Goal: Transaction & Acquisition: Book appointment/travel/reservation

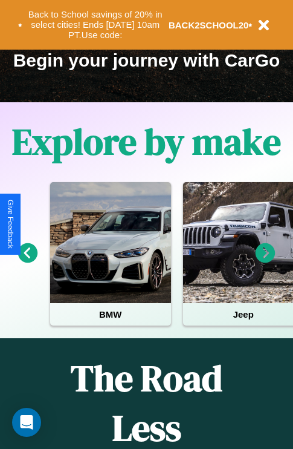
scroll to position [186, 0]
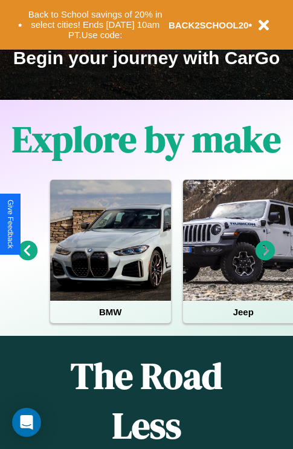
click at [266, 259] on icon at bounding box center [266, 251] width 20 height 20
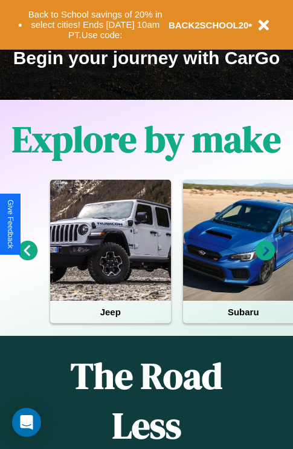
click at [266, 259] on icon at bounding box center [266, 251] width 20 height 20
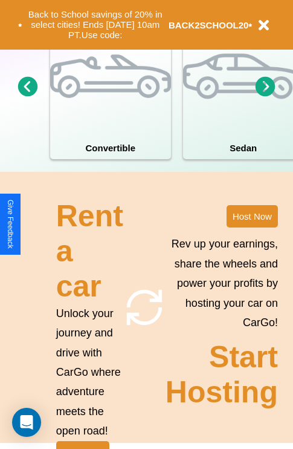
scroll to position [1466, 0]
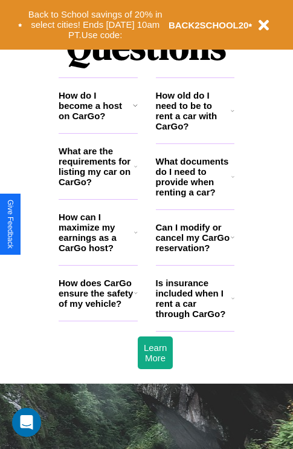
click at [98, 252] on h3 "How can I maximize my earnings as a CarGo host?" at bounding box center [97, 232] width 76 height 41
click at [195, 253] on h3 "Can I modify or cancel my CarGo reservation?" at bounding box center [193, 237] width 75 height 31
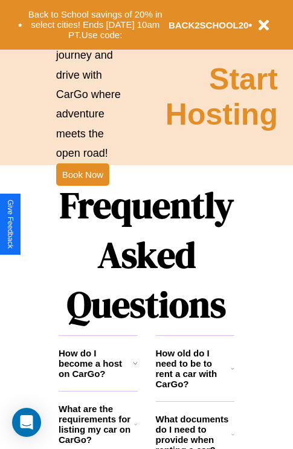
scroll to position [1208, 0]
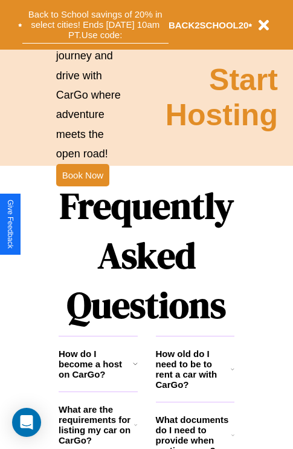
click at [95, 25] on button "Back to School savings of 20% in select cities! Ends [DATE] 10am PT. Use code:" at bounding box center [95, 25] width 146 height 38
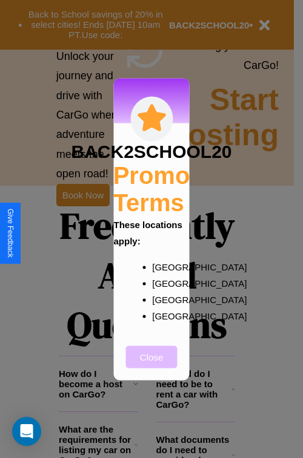
click at [151, 365] on button "Close" at bounding box center [151, 356] width 51 height 22
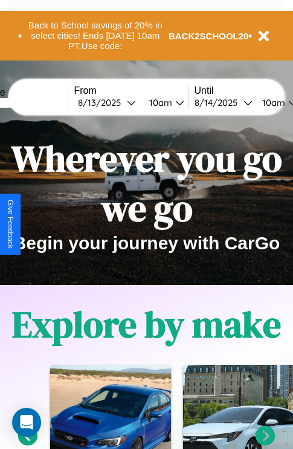
scroll to position [0, 0]
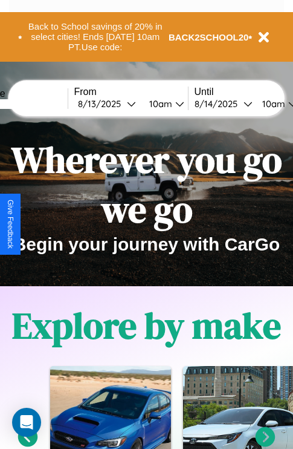
click at [41, 103] on input "text" at bounding box center [22, 104] width 91 height 10
type input "**********"
click at [121, 103] on div "[DATE]" at bounding box center [102, 103] width 49 height 11
select select "*"
select select "****"
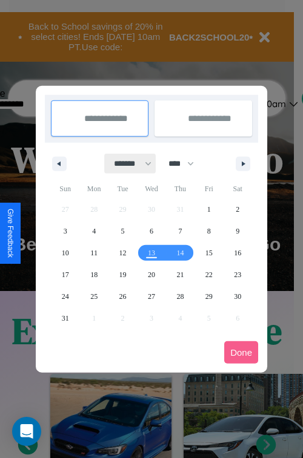
click at [127, 163] on select "******* ******** ***** ***** *** **** **** ****** ********* ******* ******** **…" at bounding box center [130, 164] width 51 height 20
select select "*"
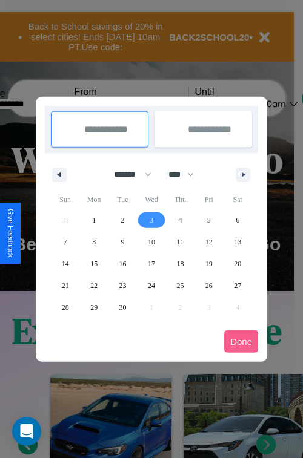
click at [151, 220] on span "3" at bounding box center [151, 220] width 4 height 22
type input "**********"
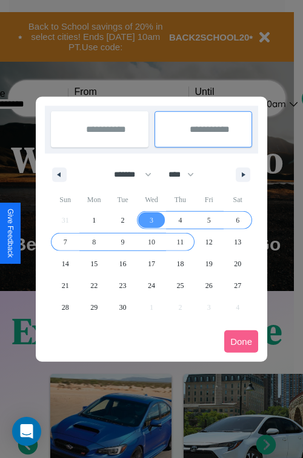
click at [180, 241] on span "11" at bounding box center [180, 242] width 7 height 22
type input "**********"
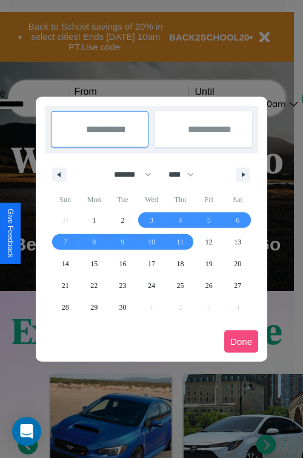
click at [241, 341] on button "Done" at bounding box center [241, 341] width 34 height 22
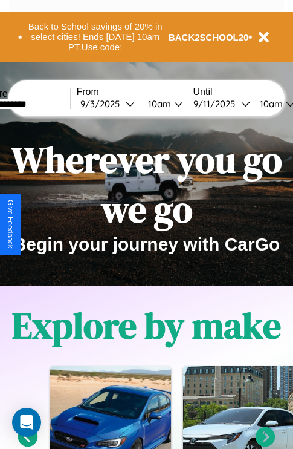
scroll to position [0, 42]
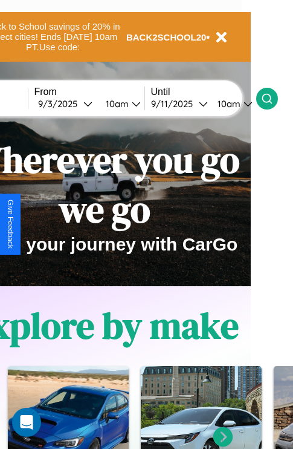
click at [273, 98] on icon at bounding box center [267, 99] width 12 height 12
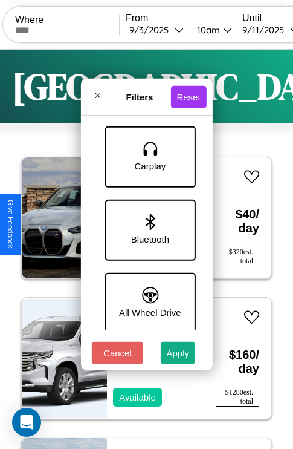
scroll to position [831, 0]
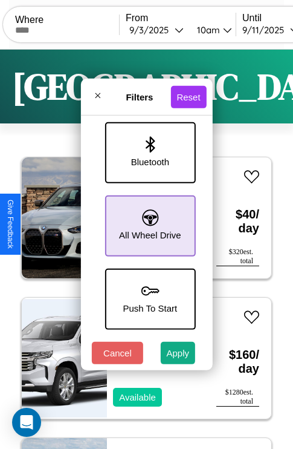
click at [148, 220] on icon at bounding box center [150, 217] width 16 height 16
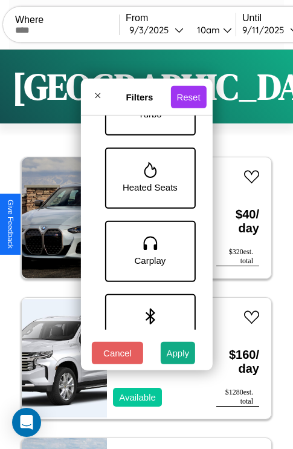
scroll to position [467, 0]
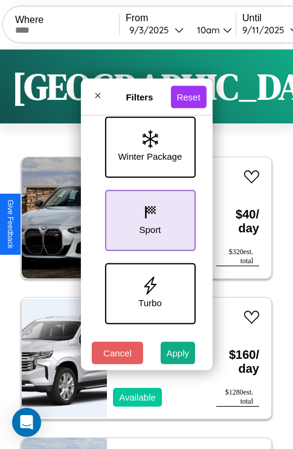
click at [148, 218] on icon at bounding box center [150, 212] width 18 height 18
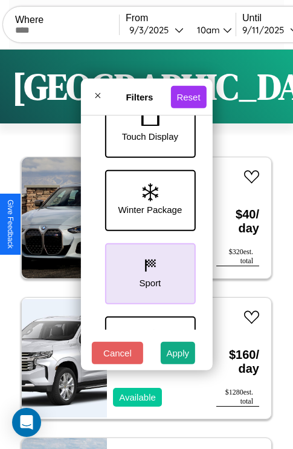
scroll to position [394, 0]
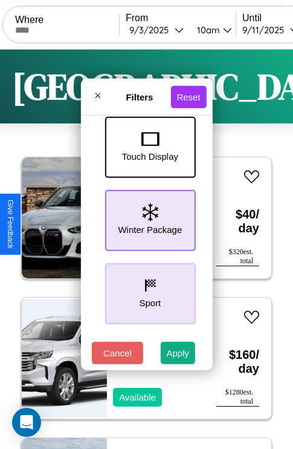
click at [148, 218] on icon at bounding box center [150, 212] width 16 height 18
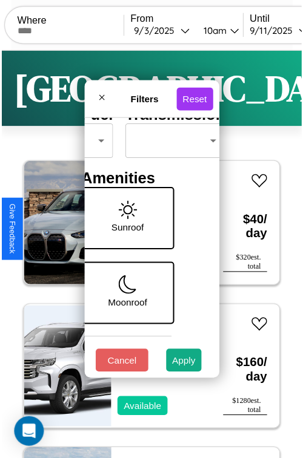
scroll to position [98, 38]
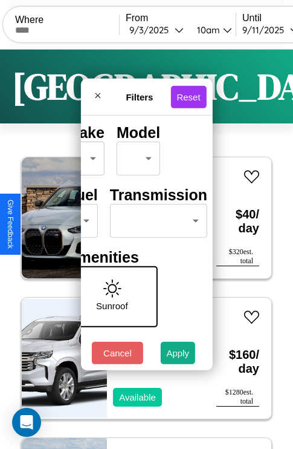
click at [156, 218] on body "CarGo Where From [DATE] 10am Until [DATE] 10am Become a Host Login Sign Up [GEO…" at bounding box center [146, 249] width 293 height 499
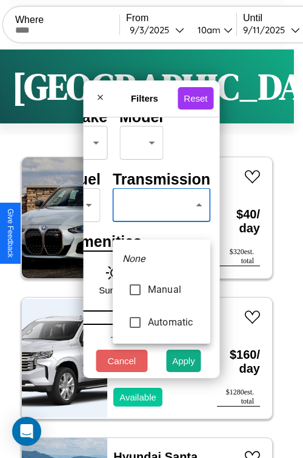
type input "*********"
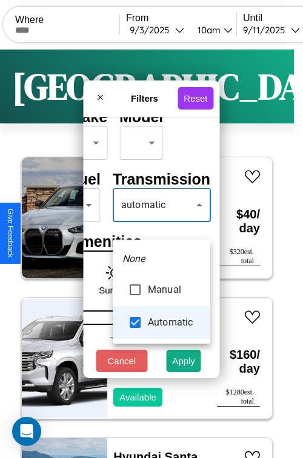
click at [161, 223] on div at bounding box center [151, 229] width 303 height 458
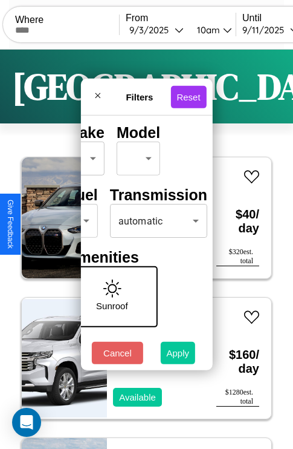
click at [178, 356] on button "Apply" at bounding box center [178, 353] width 35 height 22
